Goal: Navigation & Orientation: Find specific page/section

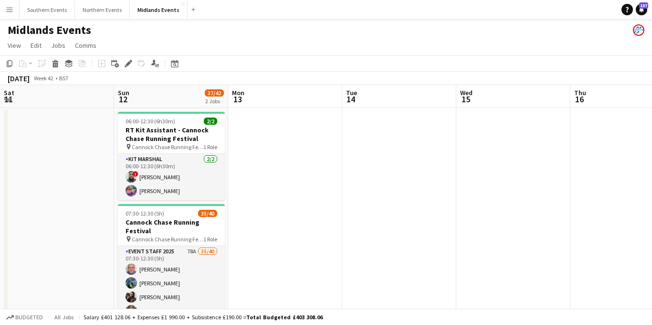
scroll to position [0, 397]
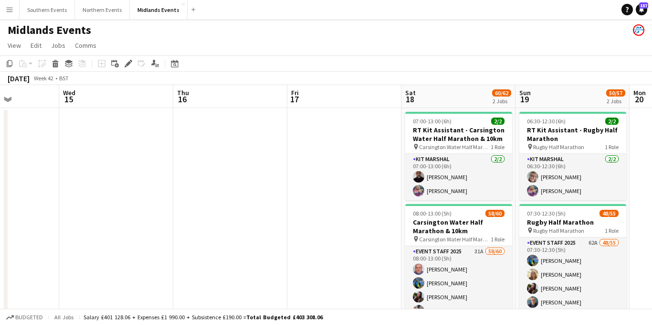
click at [10, 12] on app-icon "Menu" at bounding box center [10, 10] width 8 height 8
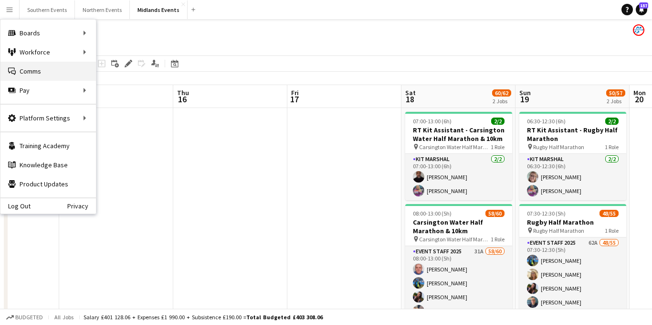
click at [26, 71] on link "Comms Comms" at bounding box center [47, 71] width 95 height 19
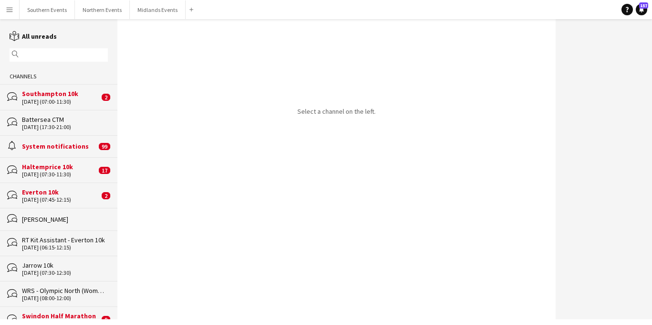
click at [12, 10] on app-icon "Menu" at bounding box center [10, 10] width 8 height 8
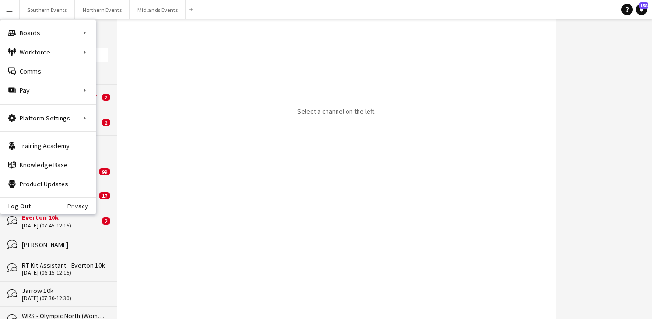
click at [156, 79] on div "Select a channel on the left." at bounding box center [336, 169] width 439 height 300
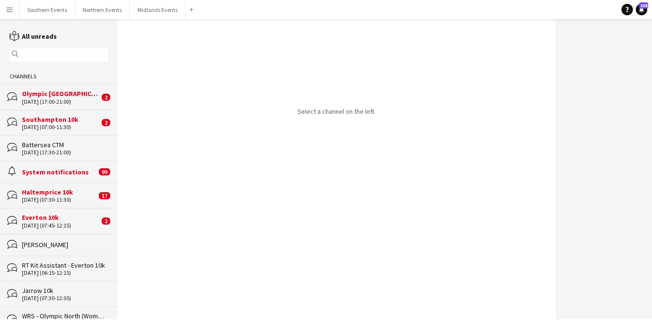
click at [6, 10] on app-icon "Menu" at bounding box center [10, 10] width 8 height 8
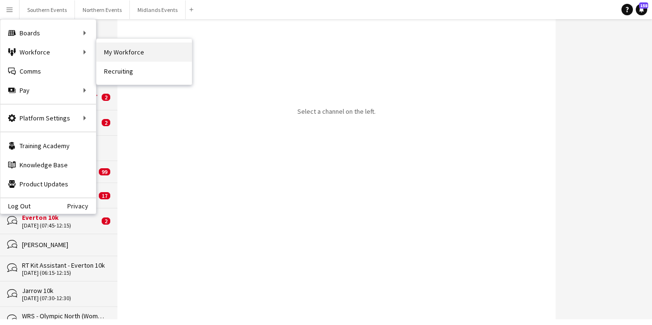
click at [118, 49] on link "My Workforce" at bounding box center [143, 51] width 95 height 19
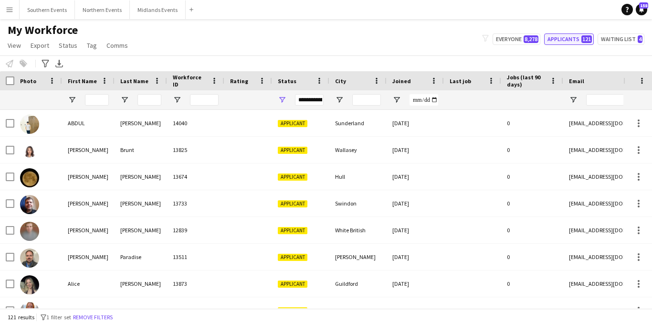
click at [558, 40] on button "Applicants 121" at bounding box center [569, 38] width 50 height 11
